Goal: Transaction & Acquisition: Purchase product/service

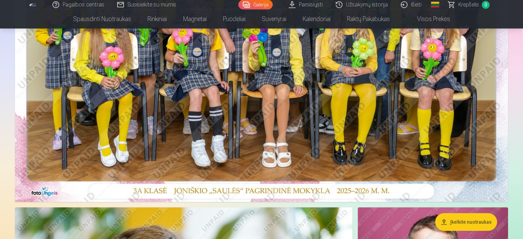
scroll to position [503, 0]
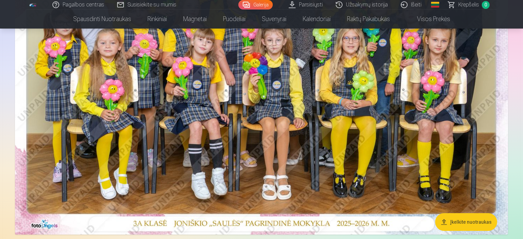
click at [310, 112] on img at bounding box center [261, 70] width 493 height 329
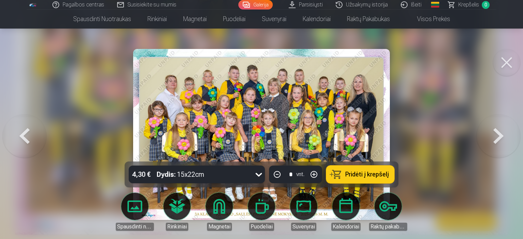
click at [261, 175] on icon at bounding box center [258, 174] width 11 height 11
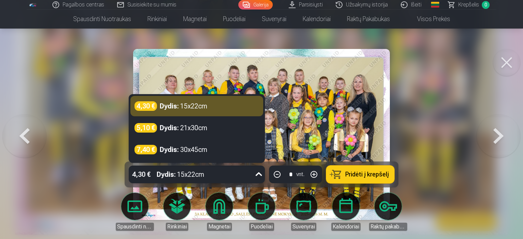
click at [261, 176] on icon at bounding box center [259, 175] width 6 height 4
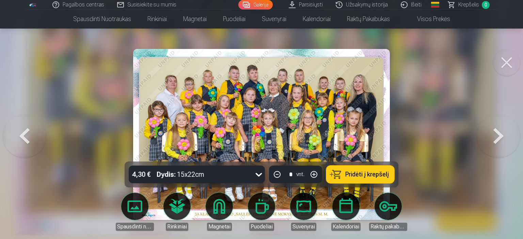
click at [355, 174] on span "Pridėti į krepšelį" at bounding box center [367, 174] width 44 height 6
click at [511, 67] on button at bounding box center [506, 62] width 27 height 27
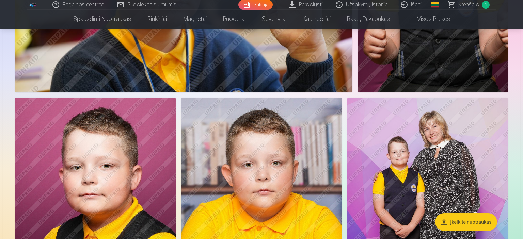
scroll to position [970, 0]
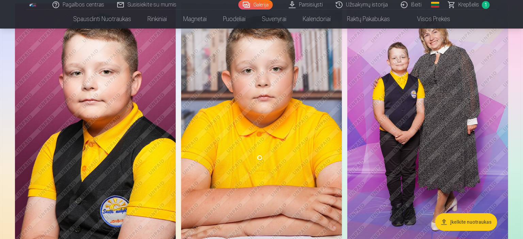
click at [405, 114] on img at bounding box center [427, 123] width 161 height 241
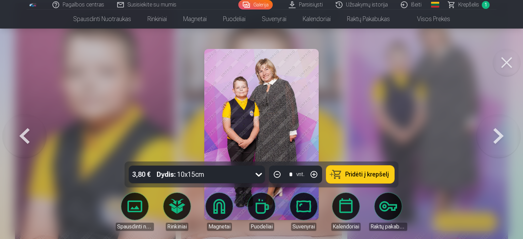
click at [255, 174] on icon at bounding box center [258, 174] width 11 height 11
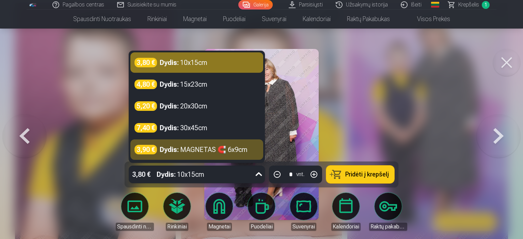
click at [257, 179] on icon at bounding box center [258, 174] width 11 height 11
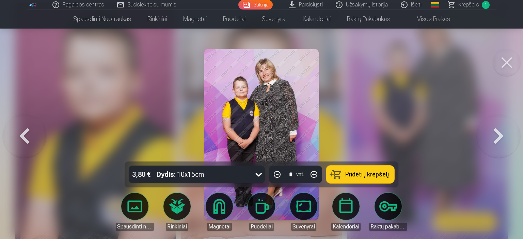
click at [375, 176] on span "Pridėti į krepšelį" at bounding box center [367, 174] width 44 height 6
click at [514, 56] on button at bounding box center [506, 62] width 27 height 27
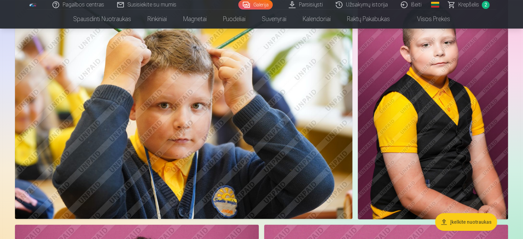
scroll to position [2263, 0]
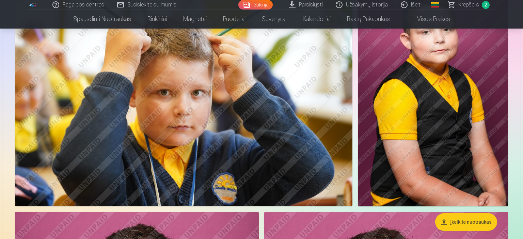
click at [246, 120] on img at bounding box center [183, 94] width 337 height 225
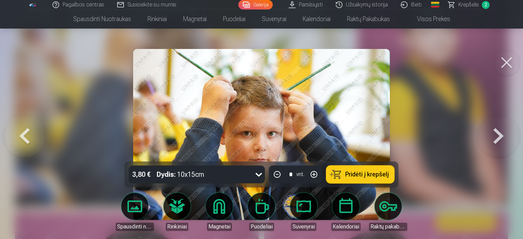
click at [225, 215] on link "Magnetai" at bounding box center [219, 212] width 38 height 38
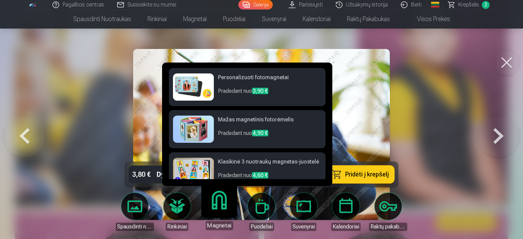
click at [200, 84] on img at bounding box center [193, 86] width 41 height 27
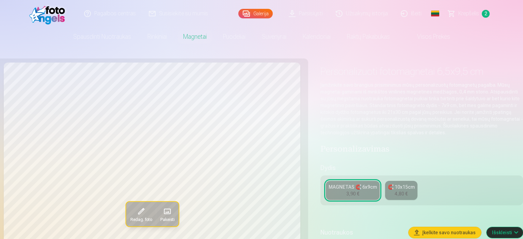
click at [368, 199] on link "MAGNETAS 🧲 6x9cm 3,90 €" at bounding box center [353, 190] width 54 height 19
click at [148, 213] on button "Redag. foto" at bounding box center [141, 214] width 30 height 24
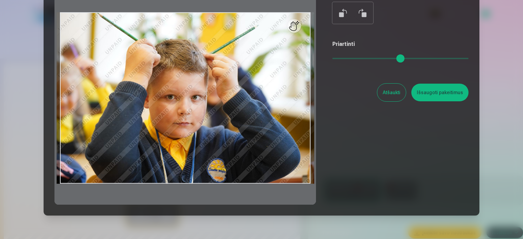
scroll to position [85, 0]
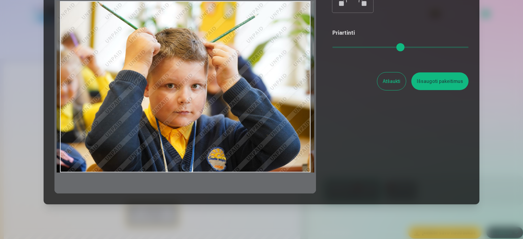
click at [270, 144] on div at bounding box center [184, 87] width 261 height 214
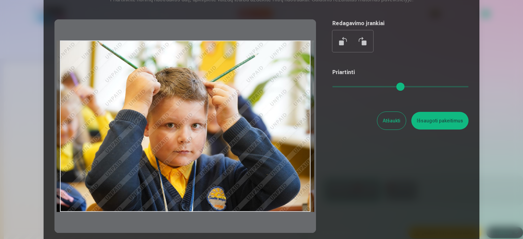
scroll to position [42, 0]
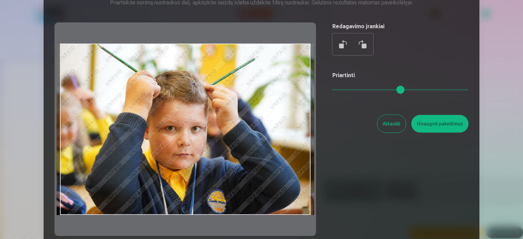
click at [430, 127] on button "Išsaugoti pakeitimus" at bounding box center [439, 124] width 57 height 18
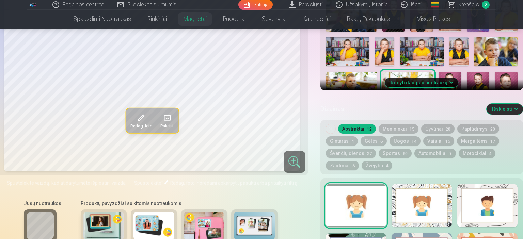
scroll to position [323, 0]
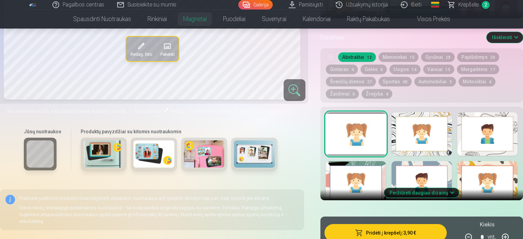
click at [450, 194] on button "Peržiūrėti daugiau dizainų" at bounding box center [421, 193] width 75 height 10
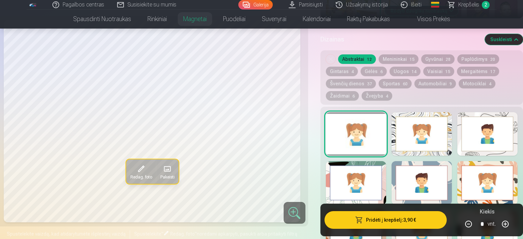
click at [419, 132] on div at bounding box center [421, 134] width 60 height 44
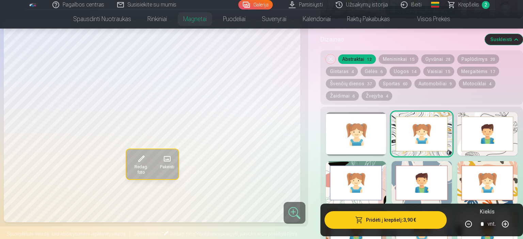
click at [496, 134] on div at bounding box center [487, 134] width 60 height 44
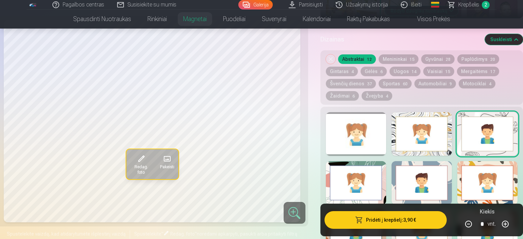
click at [361, 187] on div at bounding box center [356, 183] width 60 height 44
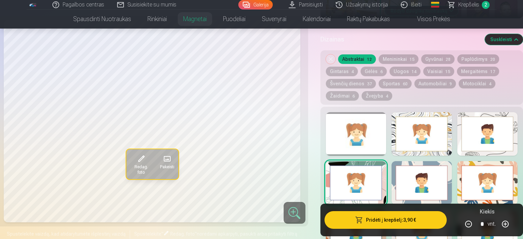
click at [432, 172] on div at bounding box center [421, 183] width 60 height 44
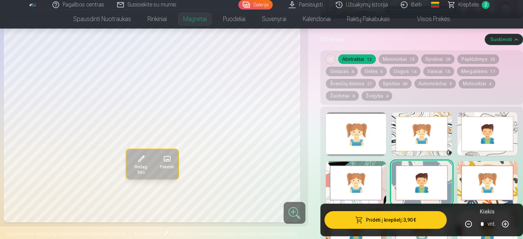
click at [371, 122] on div at bounding box center [356, 134] width 60 height 44
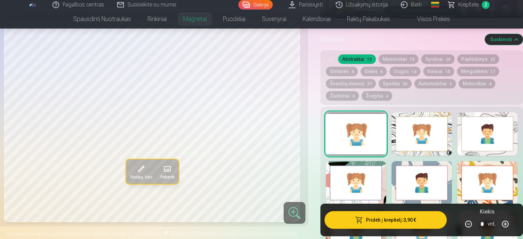
click at [404, 220] on button "Pridėti į krepšelį : 3,90 €" at bounding box center [385, 220] width 122 height 18
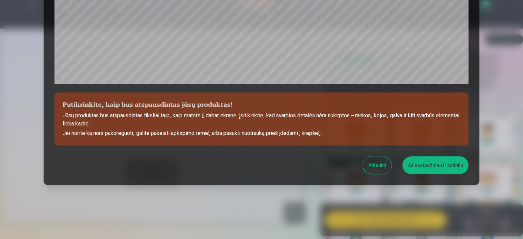
scroll to position [250, 0]
click at [425, 158] on button "Aš susipažinau ir sutinku" at bounding box center [435, 166] width 66 height 18
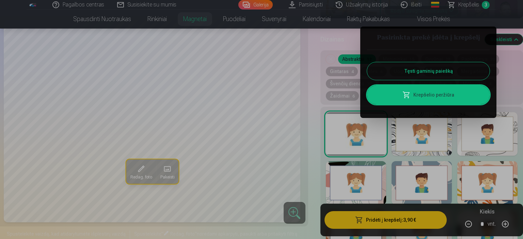
click at [509, 78] on div at bounding box center [261, 119] width 523 height 239
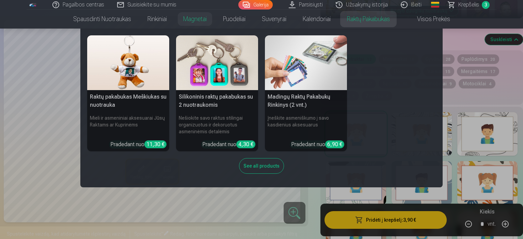
click at [218, 78] on img at bounding box center [217, 62] width 82 height 55
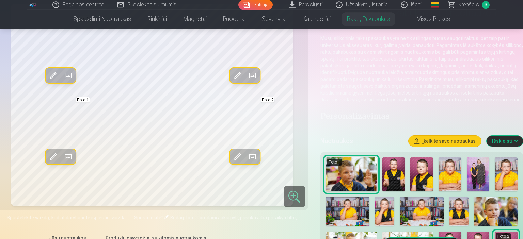
scroll to position [72, 0]
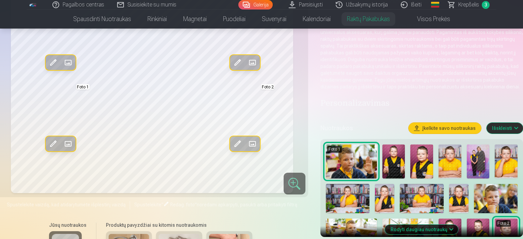
click at [354, 202] on img at bounding box center [348, 198] width 44 height 29
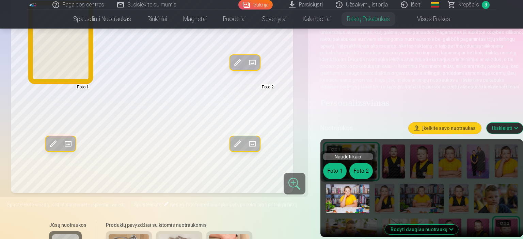
click at [338, 176] on button "Foto 1" at bounding box center [334, 171] width 23 height 16
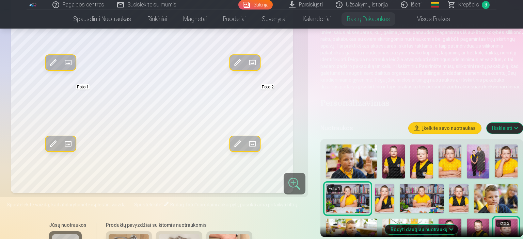
click at [52, 149] on span at bounding box center [53, 143] width 11 height 11
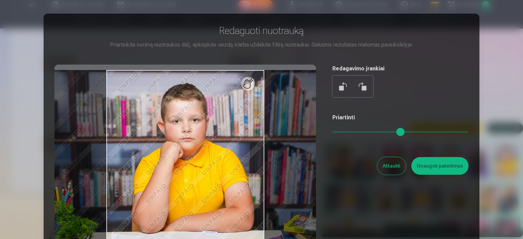
click at [332, 135] on div "Redaguoti nuotrauką Priartinkite norimą nuotraukos dalį, apkirpkite vaizdą ir/a…" at bounding box center [261, 151] width 414 height 254
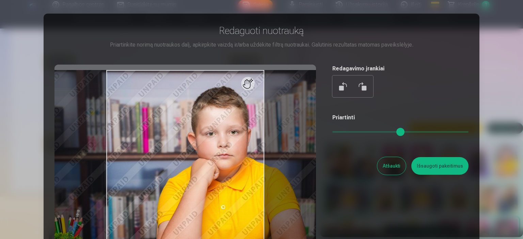
drag, startPoint x: 334, startPoint y: 133, endPoint x: 341, endPoint y: 132, distance: 7.3
click at [341, 132] on input "range" at bounding box center [400, 131] width 136 height 1
drag, startPoint x: 298, startPoint y: 145, endPoint x: 300, endPoint y: 132, distance: 13.1
click at [300, 132] on div at bounding box center [184, 172] width 261 height 214
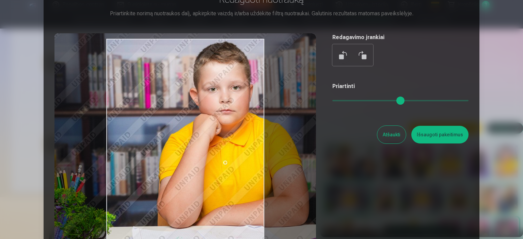
scroll to position [42, 0]
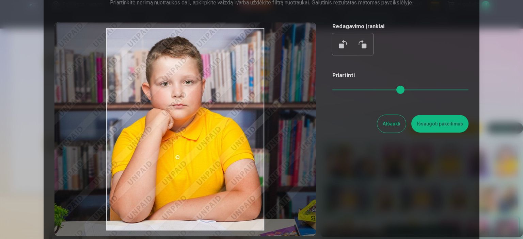
type input "****"
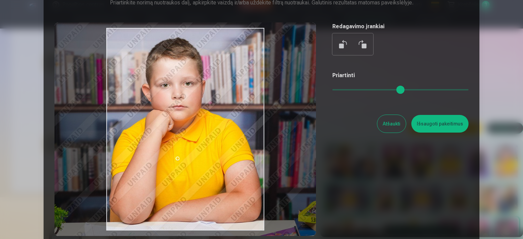
drag, startPoint x: 297, startPoint y: 130, endPoint x: 251, endPoint y: 136, distance: 46.3
click at [251, 136] on div at bounding box center [184, 129] width 261 height 214
click at [443, 124] on button "Išsaugoti pakeitimus" at bounding box center [439, 124] width 57 height 18
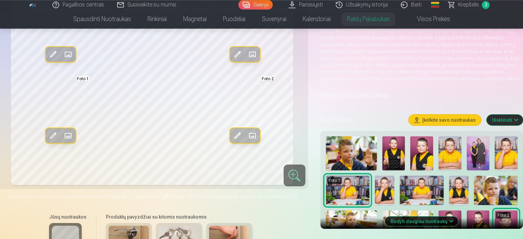
scroll to position [72, 0]
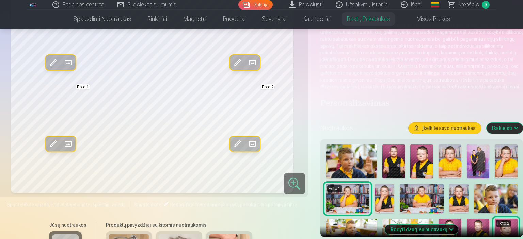
click at [432, 232] on button "Rodyti daugiau nuotraukų" at bounding box center [421, 230] width 73 height 10
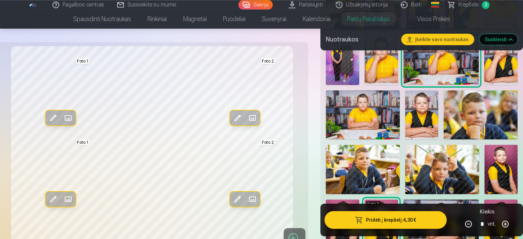
scroll to position [251, 0]
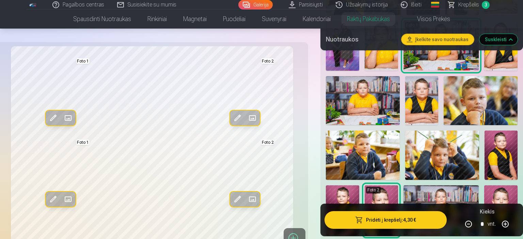
click at [377, 158] on img at bounding box center [363, 155] width 74 height 49
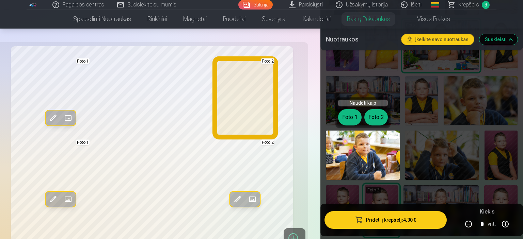
click at [384, 115] on button "Foto 2" at bounding box center [375, 117] width 23 height 16
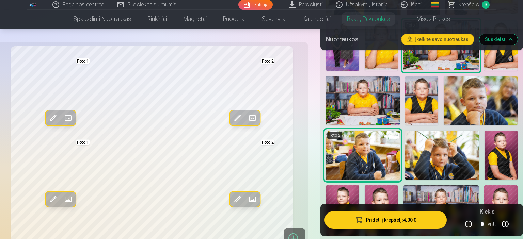
click at [391, 222] on button "Pridėti į krepšelį : 4,30 €" at bounding box center [385, 220] width 122 height 18
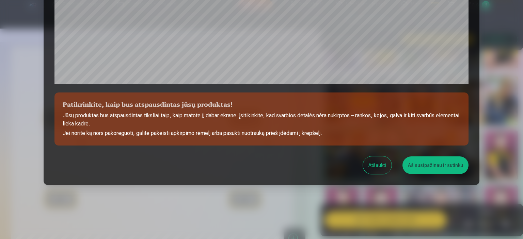
scroll to position [250, 0]
click at [432, 166] on button "Aš susipažinau ir sutinku" at bounding box center [435, 166] width 66 height 18
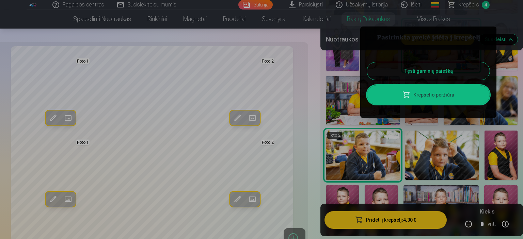
click at [447, 96] on link "Krepšelio peržiūra" at bounding box center [428, 94] width 122 height 19
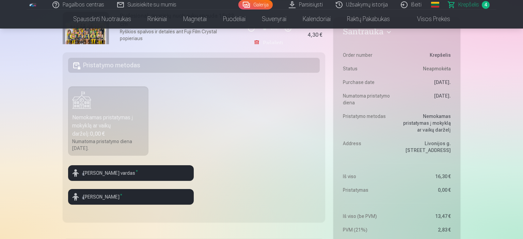
scroll to position [180, 0]
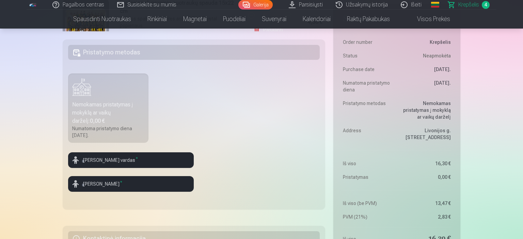
click at [99, 118] on div "Nemokamas pristatymas į mokyklą ar vaikų darželį : 0,00 €" at bounding box center [108, 113] width 72 height 24
click at [90, 121] on b "0,00 €" at bounding box center [97, 121] width 15 height 6
click at [88, 83] on label "Nemokamas pristatymas į mokyklą ar vaikų darželį : 0,00 € Numatoma pristatymo d…" at bounding box center [108, 107] width 80 height 69
click at [129, 95] on label "Nemokamas pristatymas į mokyklą ar vaikų darželį : 0,00 € Numatoma pristatymo d…" at bounding box center [108, 107] width 80 height 69
click at [113, 160] on input "text" at bounding box center [131, 160] width 126 height 16
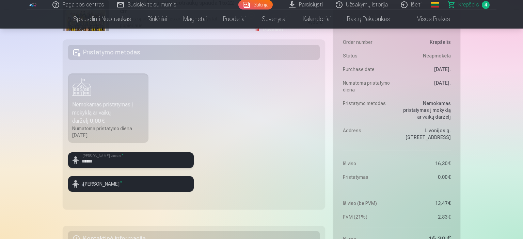
type input "******"
click at [168, 190] on input "text" at bounding box center [131, 184] width 126 height 16
type input "**********"
click at [259, 144] on fieldset "**********" at bounding box center [194, 124] width 262 height 170
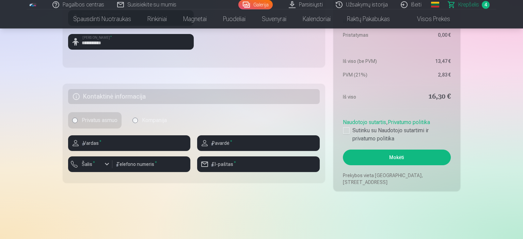
scroll to position [323, 0]
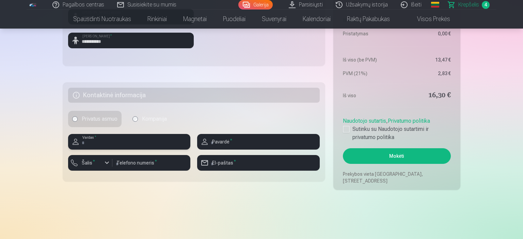
click at [138, 150] on input "text" at bounding box center [129, 142] width 122 height 16
type input "******"
click at [233, 149] on input "text" at bounding box center [258, 142] width 122 height 16
type input "**********"
click at [162, 165] on input "number" at bounding box center [151, 163] width 78 height 16
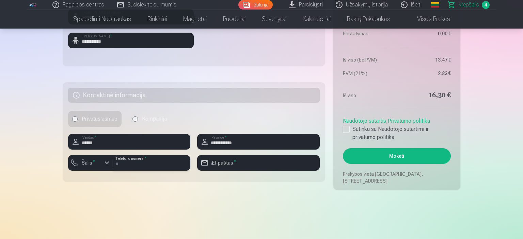
type input "********"
click at [105, 163] on div "button" at bounding box center [107, 163] width 8 height 8
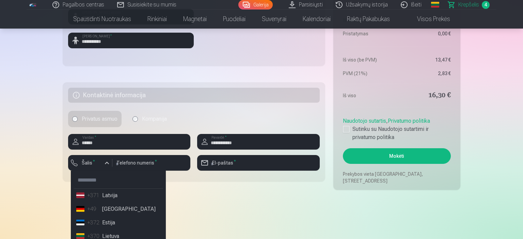
scroll to position [327, 0]
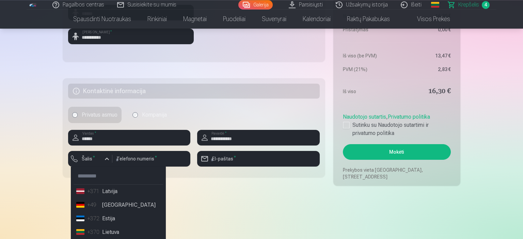
click at [121, 238] on li "+370 Lietuva" at bounding box center [117, 233] width 89 height 14
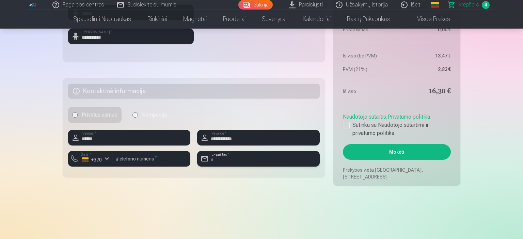
click at [257, 162] on input "email" at bounding box center [258, 159] width 122 height 16
type input "**********"
click at [348, 127] on div at bounding box center [346, 125] width 7 height 7
click at [372, 155] on button "Mokėti" at bounding box center [397, 152] width 108 height 16
